Goal: Find specific page/section: Find specific page/section

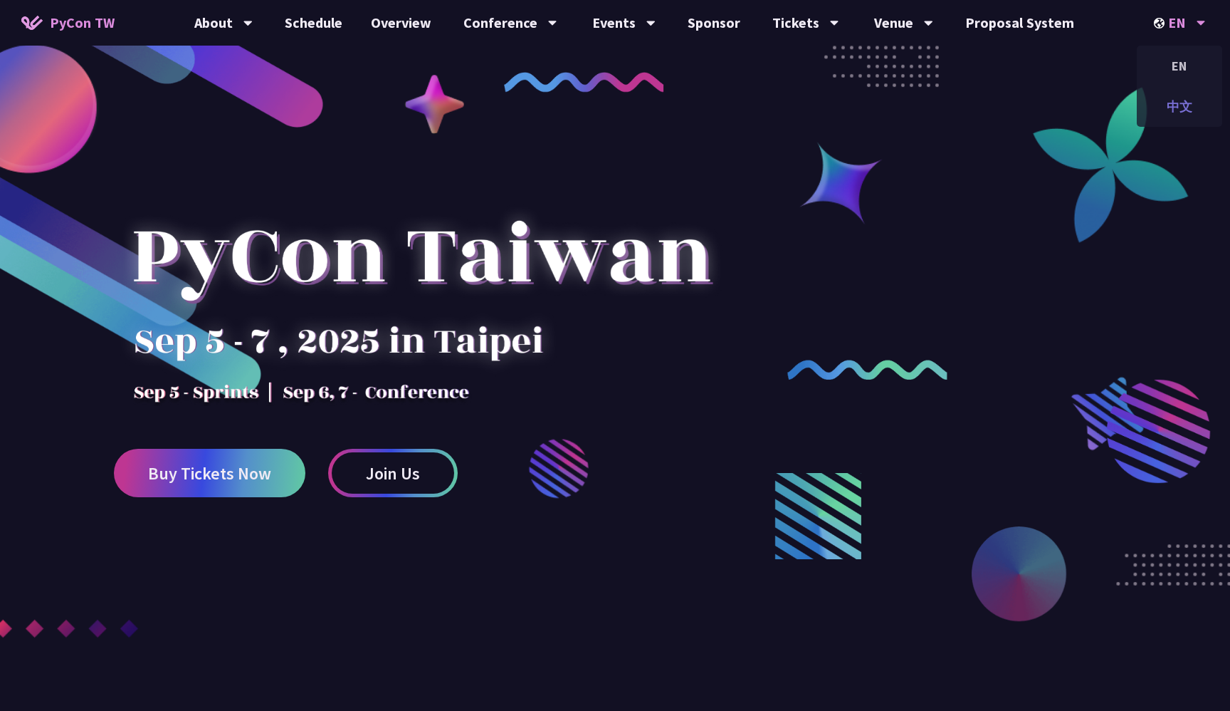
click at [1166, 98] on div "中文" at bounding box center [1179, 106] width 85 height 33
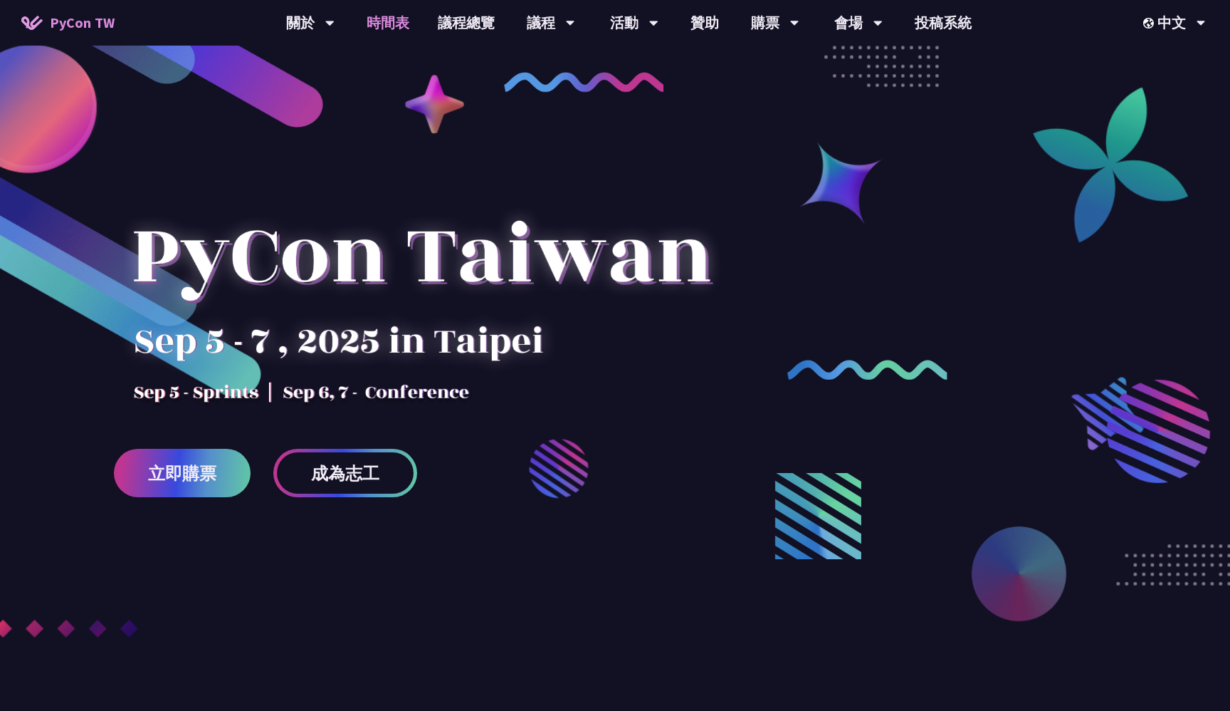
click at [379, 14] on link "時間表" at bounding box center [387, 23] width 71 height 46
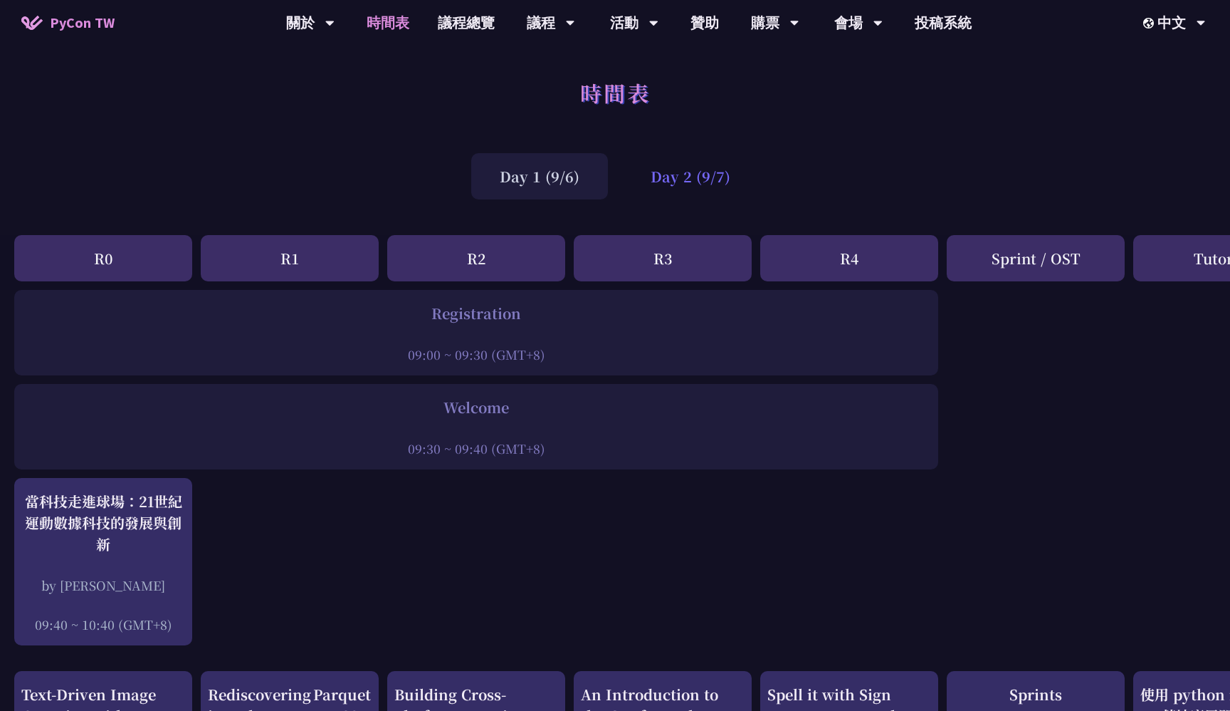
click at [663, 182] on div "Day 2 (9/7)" at bounding box center [690, 176] width 137 height 46
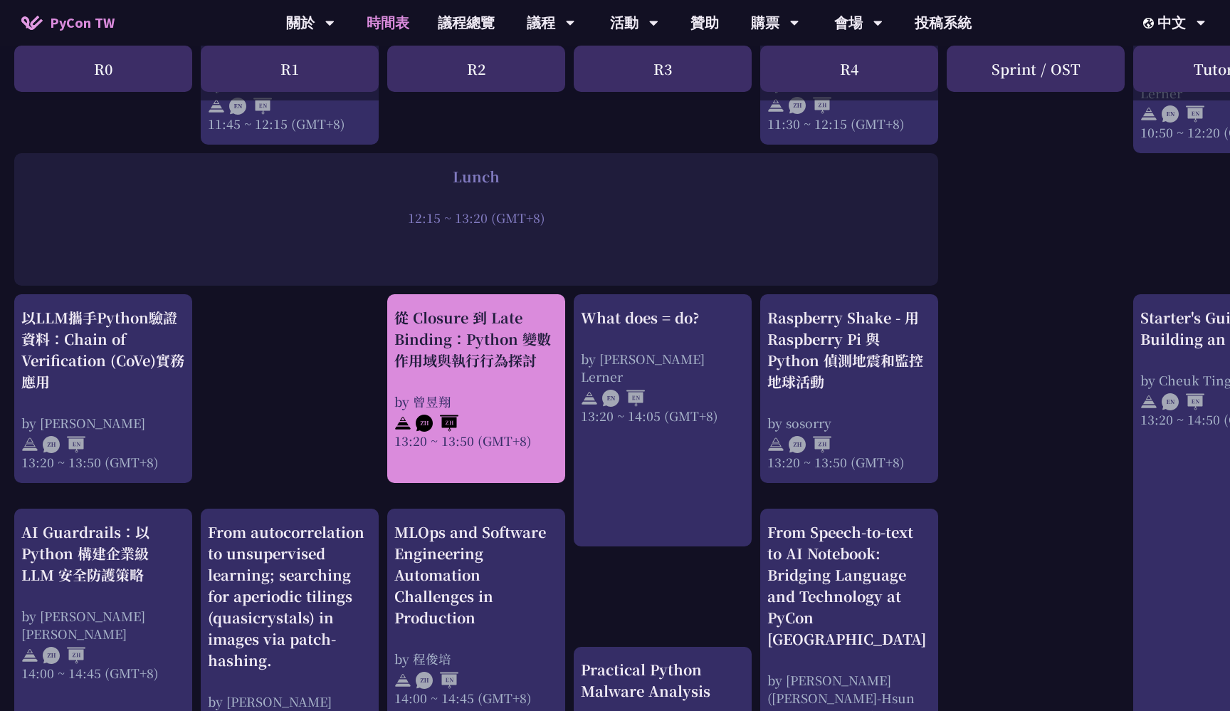
scroll to position [1031, 0]
